Goal: Information Seeking & Learning: Learn about a topic

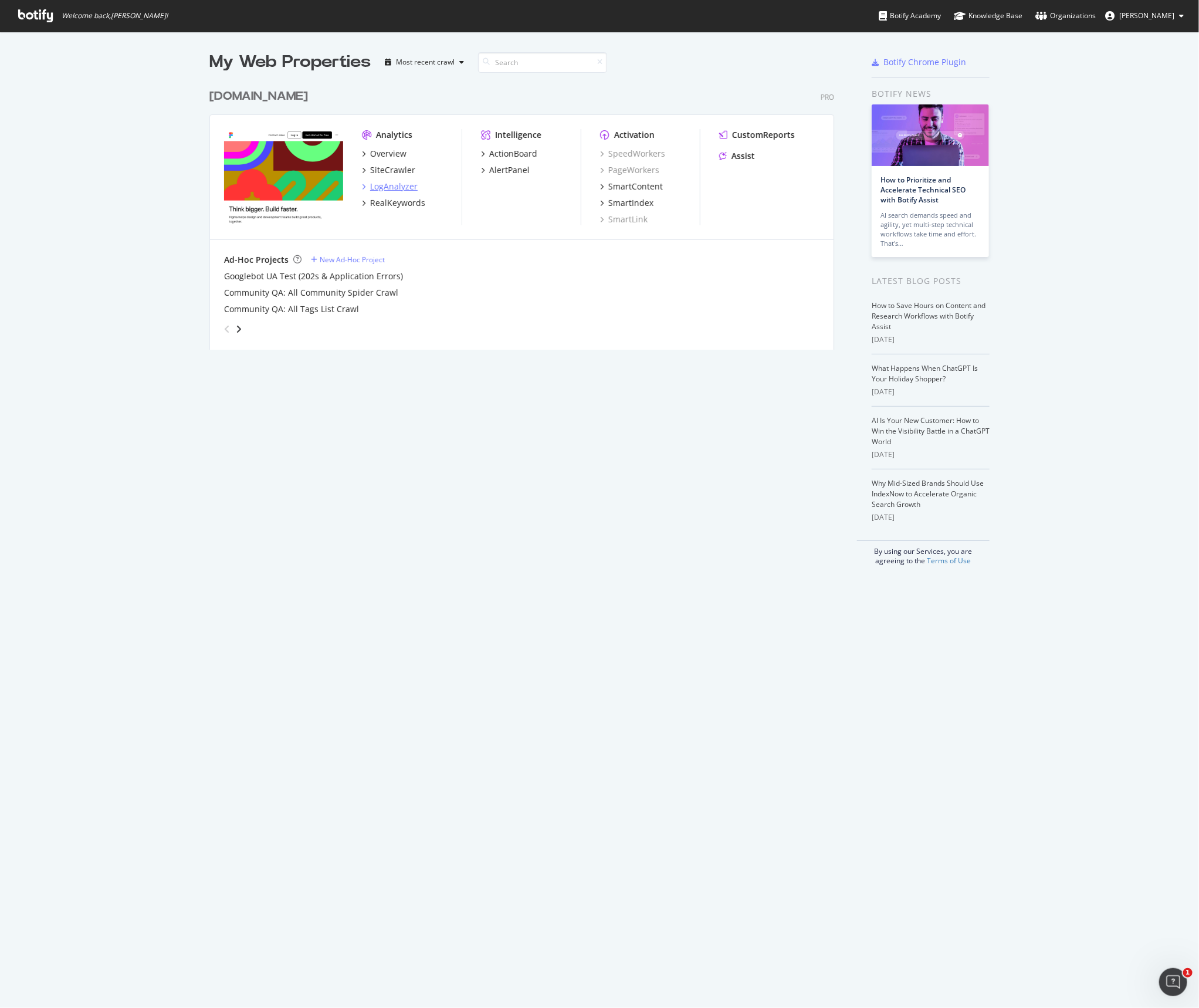
click at [393, 185] on div "LogAnalyzer" at bounding box center [394, 187] width 47 height 12
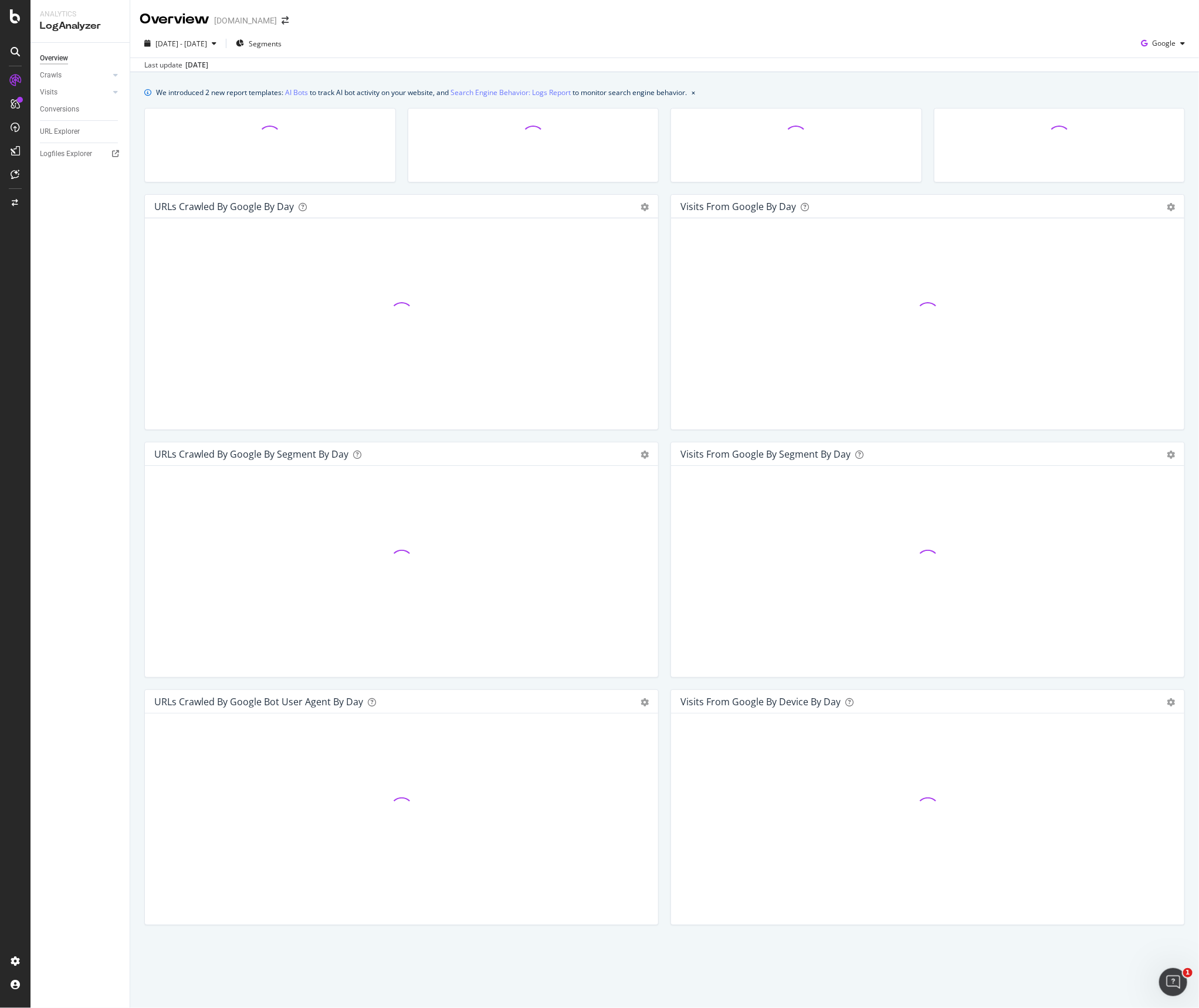
click at [16, 147] on icon at bounding box center [15, 150] width 9 height 9
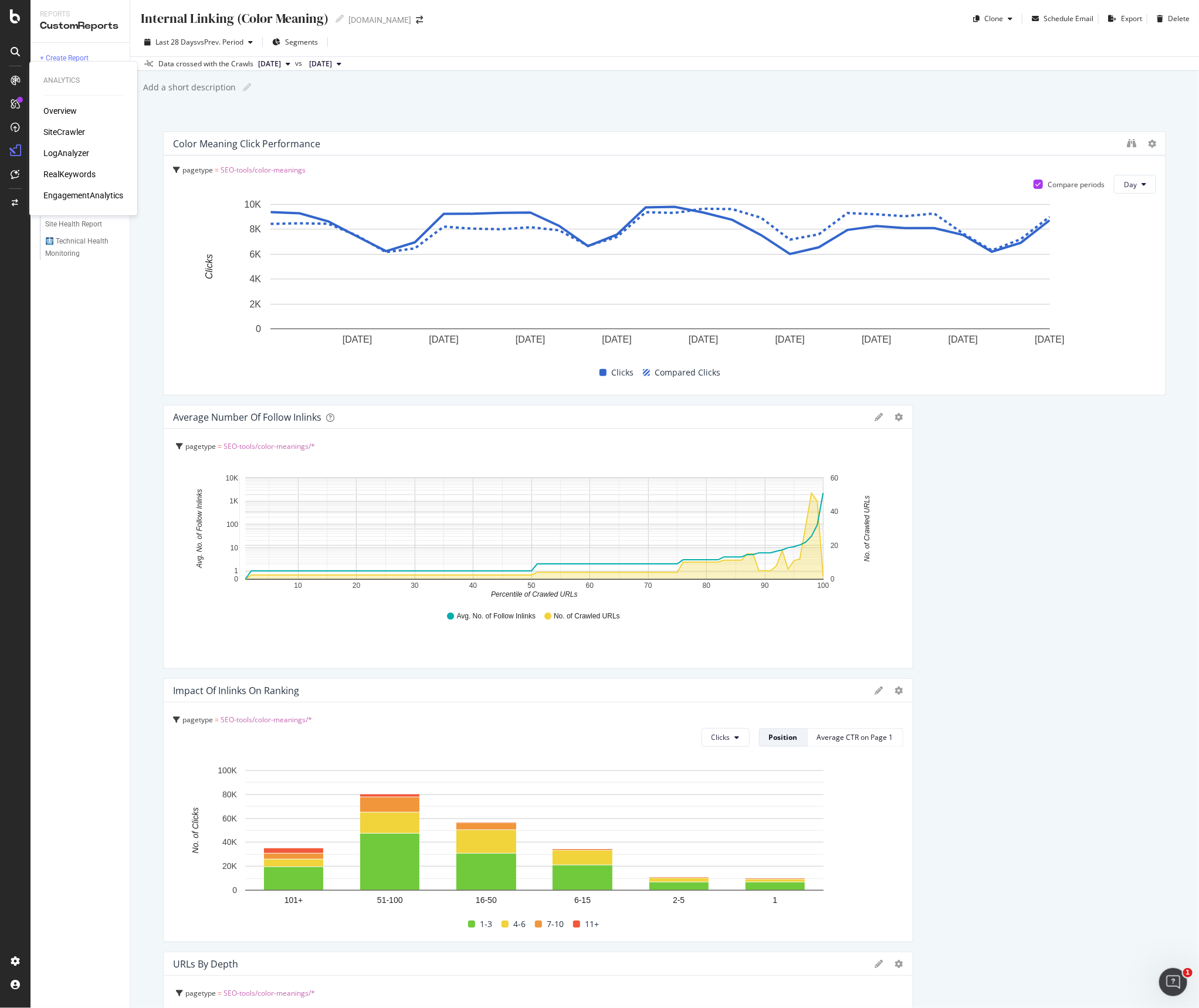
click at [79, 151] on div "LogAnalyzer" at bounding box center [66, 153] width 46 height 12
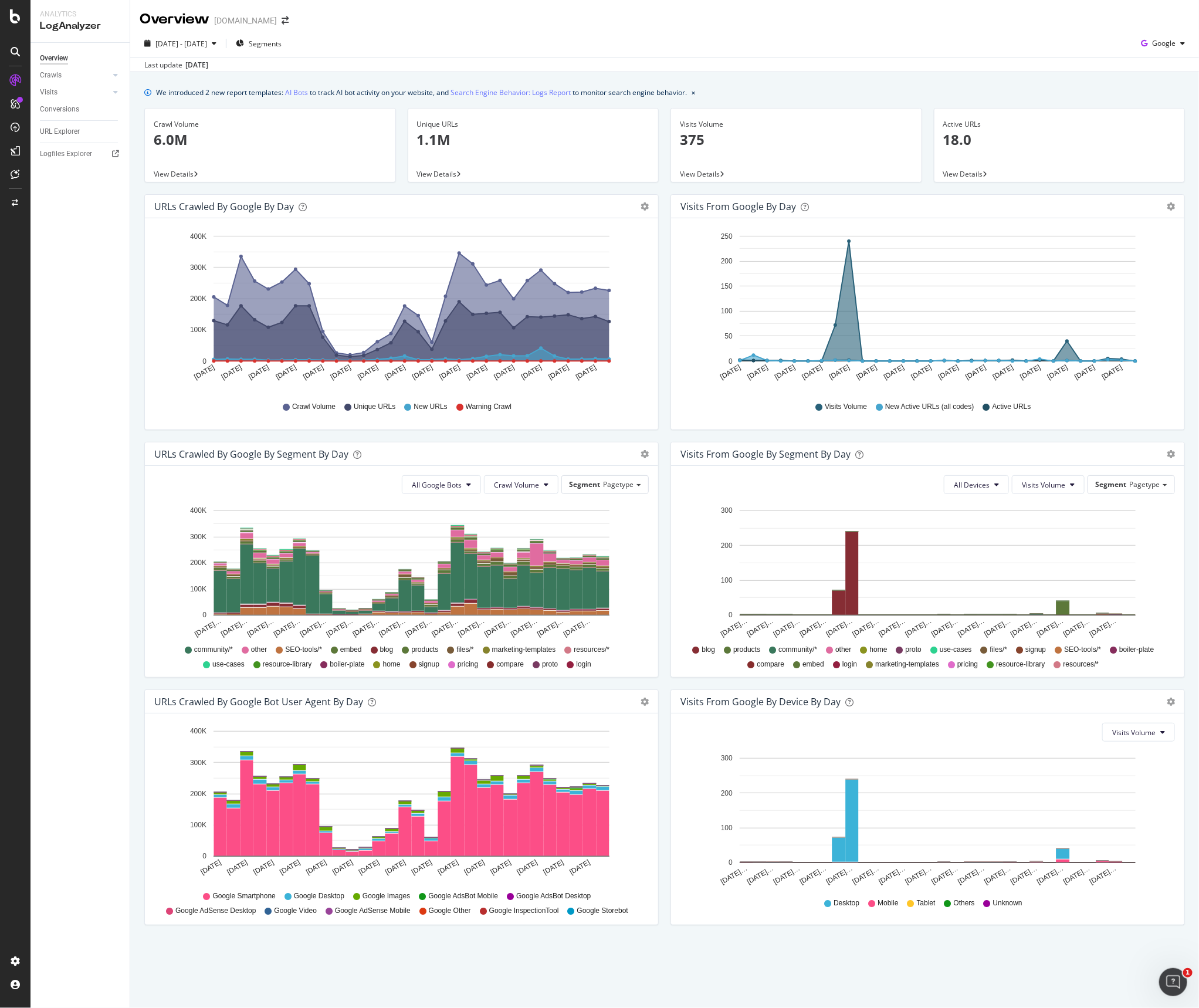
click at [258, 908] on div "Google Smartphone Google Desktop Google Images Google AdsBot Mobile Google AdsB…" at bounding box center [402, 902] width 483 height 26
click at [234, 891] on span "Google Smartphone" at bounding box center [244, 896] width 63 height 10
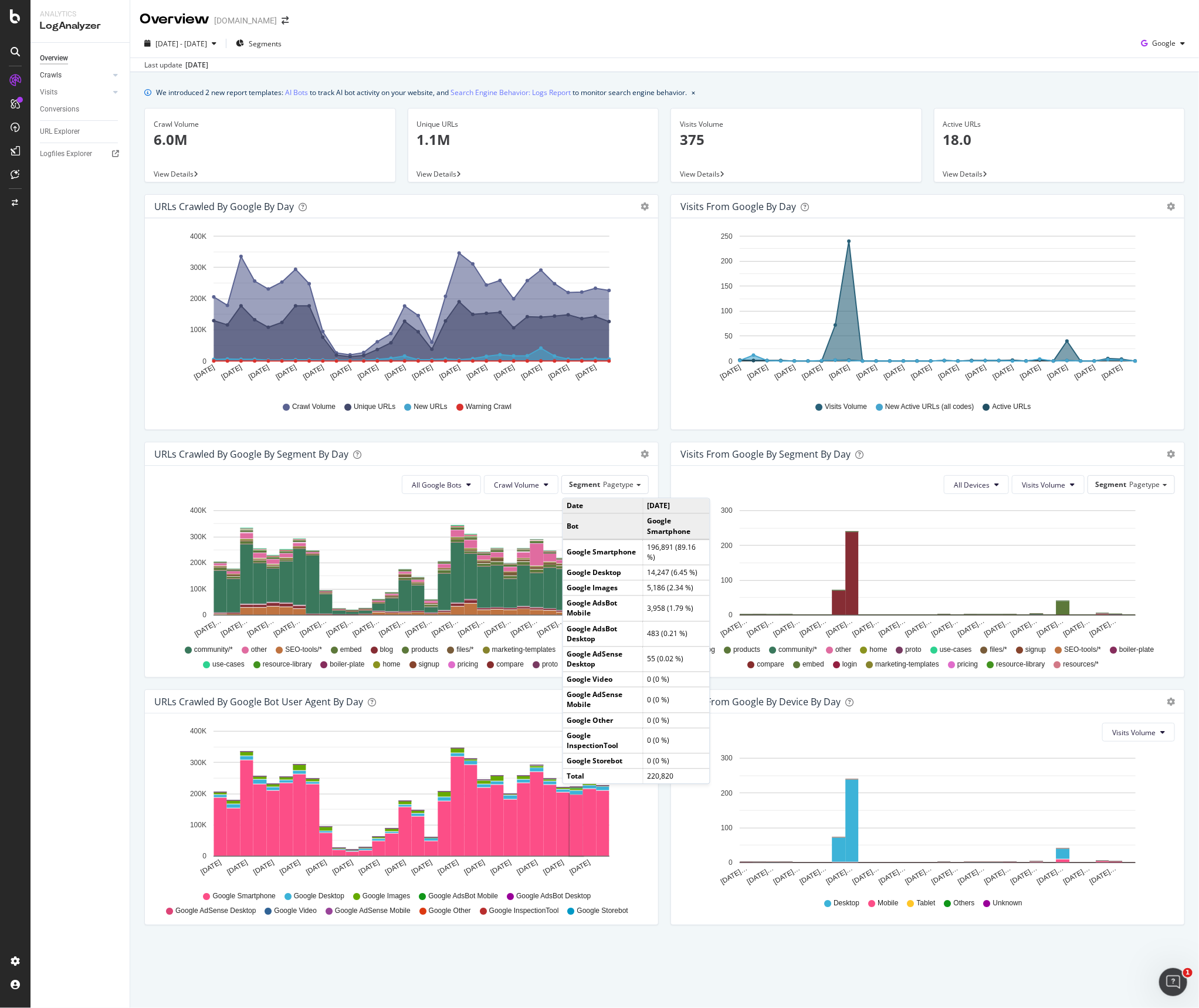
click at [84, 74] on link "Crawls" at bounding box center [75, 75] width 70 height 12
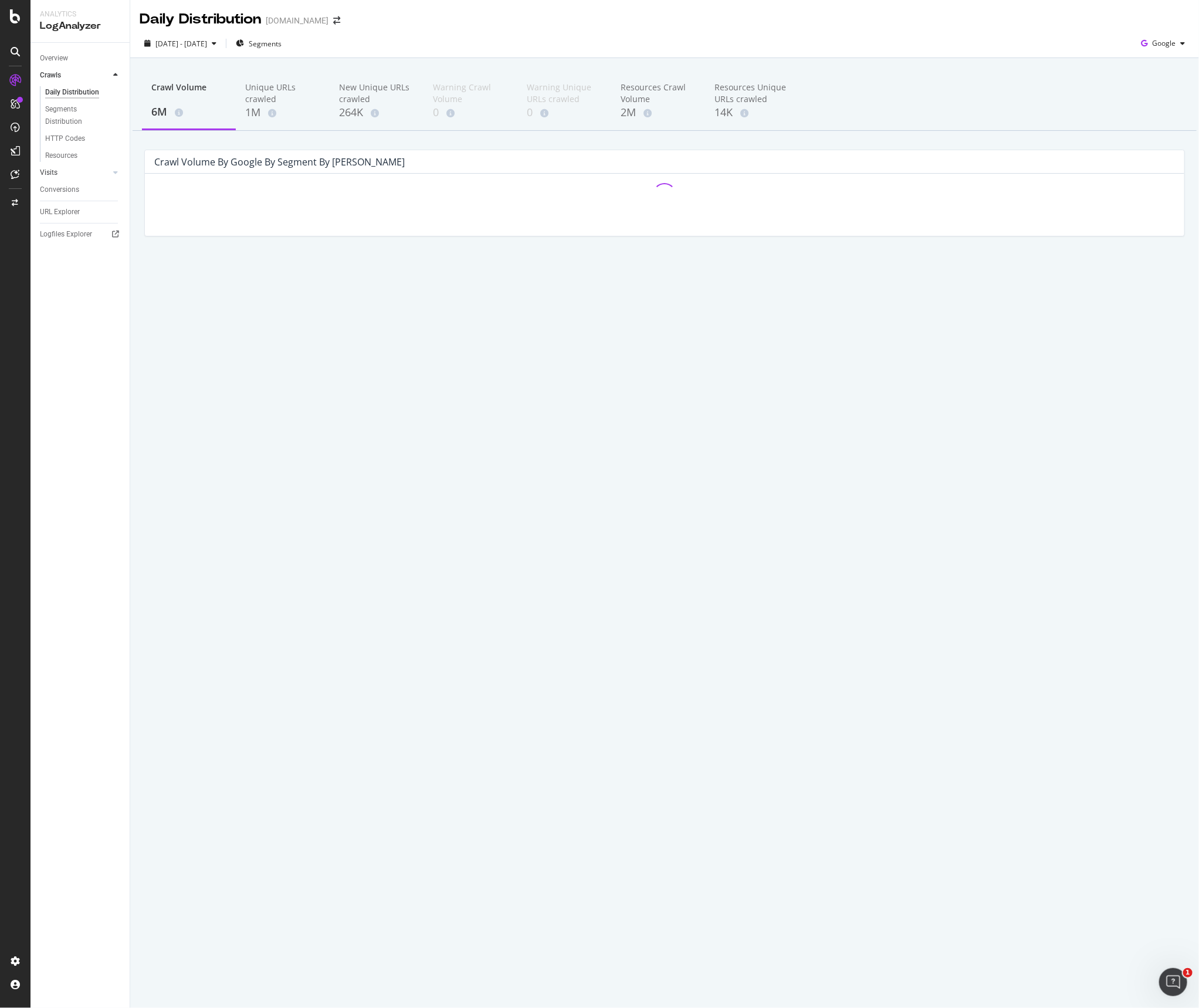
click at [77, 168] on link "Visits" at bounding box center [75, 172] width 70 height 12
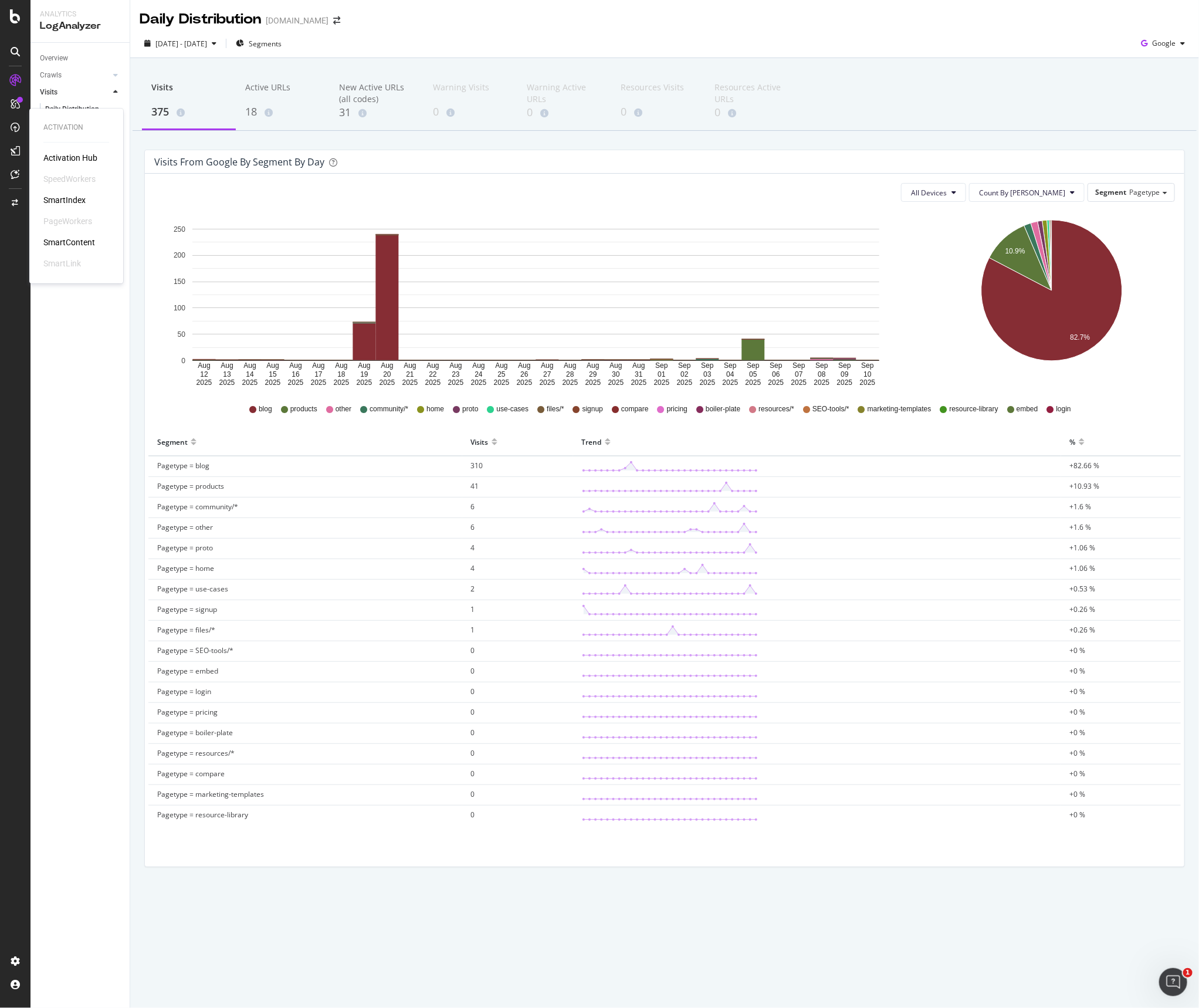
click at [74, 203] on div "SmartIndex" at bounding box center [65, 200] width 42 height 12
